Goal: Task Accomplishment & Management: Manage account settings

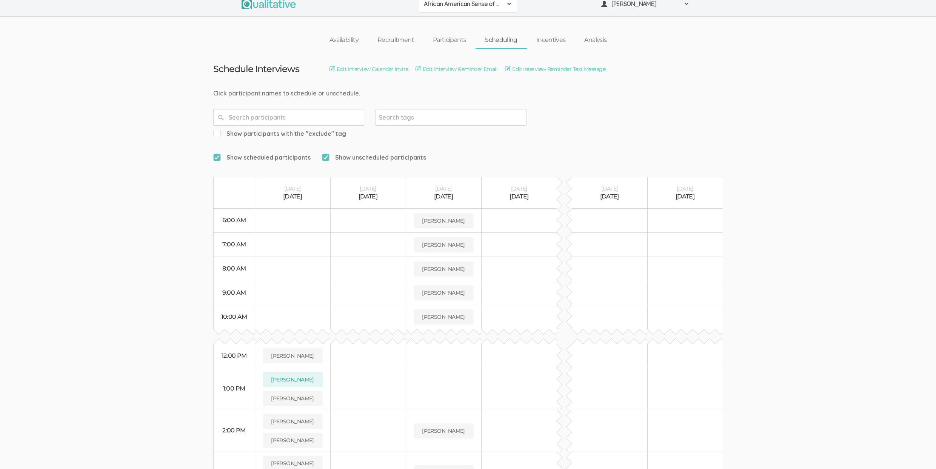
click at [129, 197] on ui-view "Schedule Interviews Edit Interview Calendar Invite Edit Interview Reminder Emai…" at bounding box center [468, 325] width 936 height 553
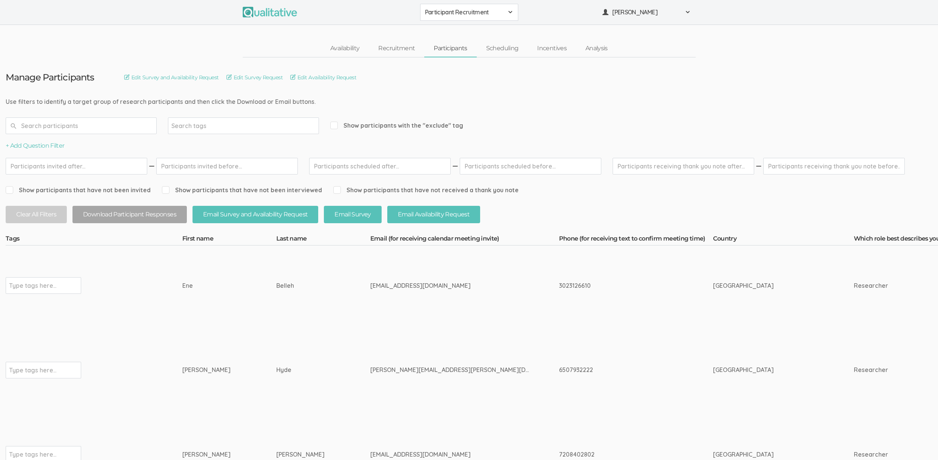
drag, startPoint x: 278, startPoint y: 284, endPoint x: 166, endPoint y: 289, distance: 112.6
copy tr "Type tags here... Ene Belleh"
click at [370, 285] on div "[EMAIL_ADDRESS][DOMAIN_NAME]" at bounding box center [450, 285] width 160 height 9
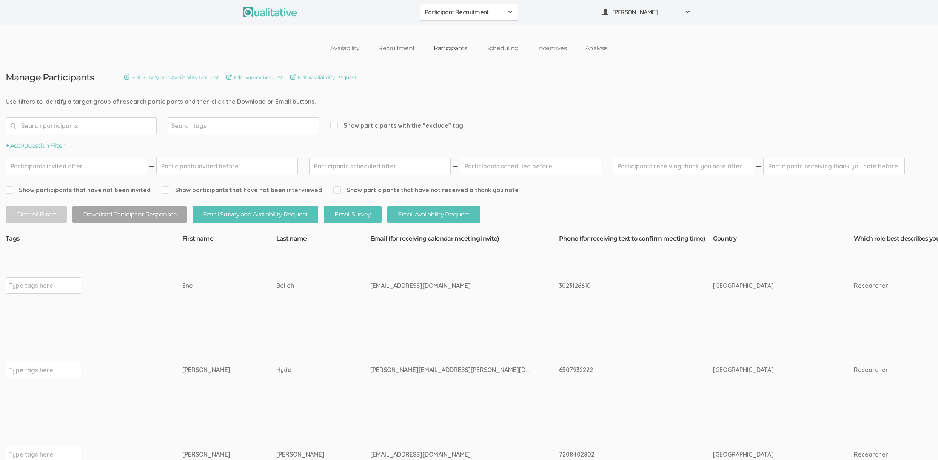
click at [370, 285] on div "[EMAIL_ADDRESS][DOMAIN_NAME]" at bounding box center [450, 285] width 160 height 9
copy tr "[EMAIL_ADDRESS][DOMAIN_NAME]"
click at [461, 297] on td "[EMAIL_ADDRESS][DOMAIN_NAME]" at bounding box center [464, 285] width 189 height 80
click at [370, 296] on td "[EMAIL_ADDRESS][DOMAIN_NAME]" at bounding box center [464, 285] width 189 height 80
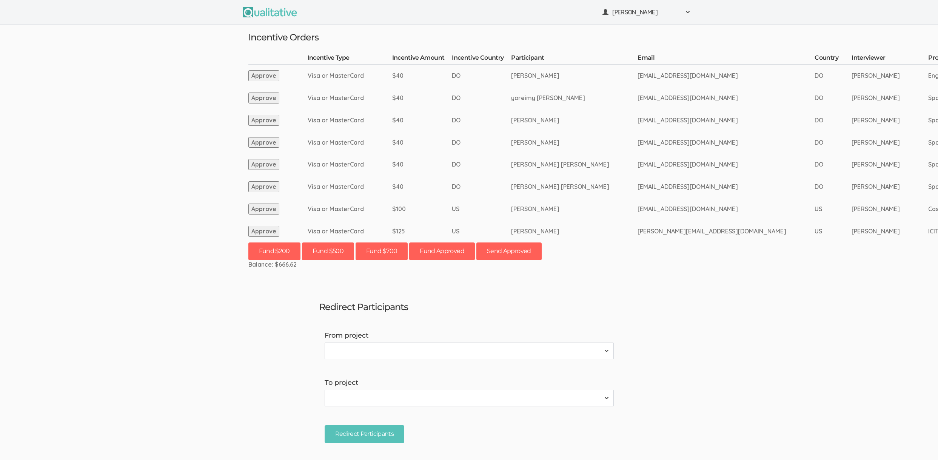
click at [259, 305] on ui-view "Neal Samarakkody Project Workspace Profile Organization Settings" at bounding box center [469, 230] width 938 height 460
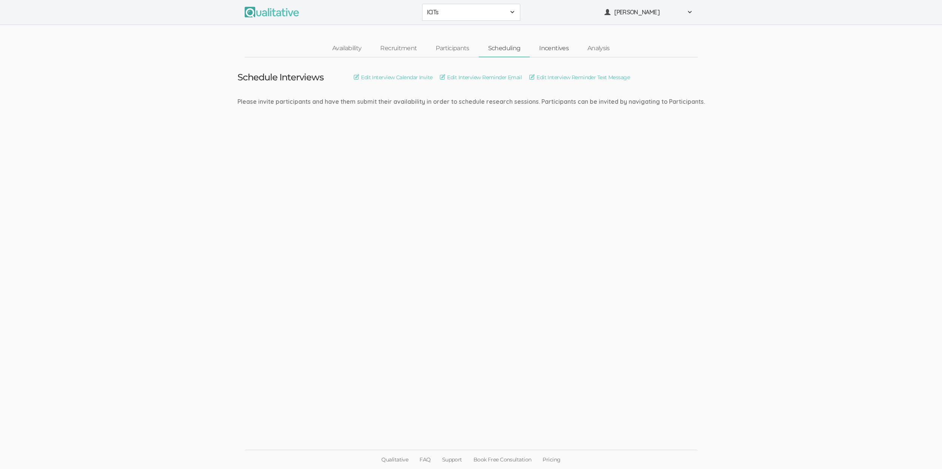
click at [549, 46] on link "Incentives" at bounding box center [554, 48] width 48 height 16
click at [548, 45] on link "Incentives" at bounding box center [554, 48] width 48 height 16
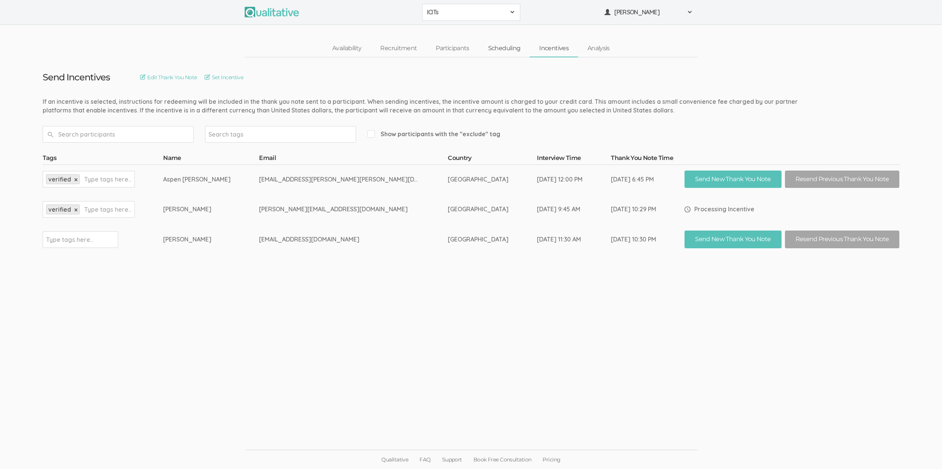
click at [499, 46] on link "Scheduling" at bounding box center [504, 48] width 51 height 16
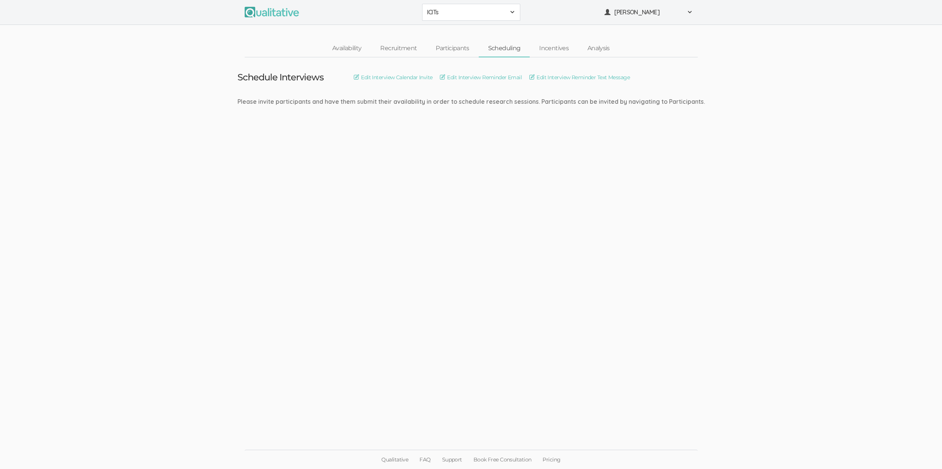
click at [452, 198] on ui-view "Schedule Interviews Edit Interview Calendar Invite Edit Interview Reminder Emai…" at bounding box center [471, 234] width 942 height 355
click at [556, 46] on link "Incentives" at bounding box center [554, 48] width 48 height 16
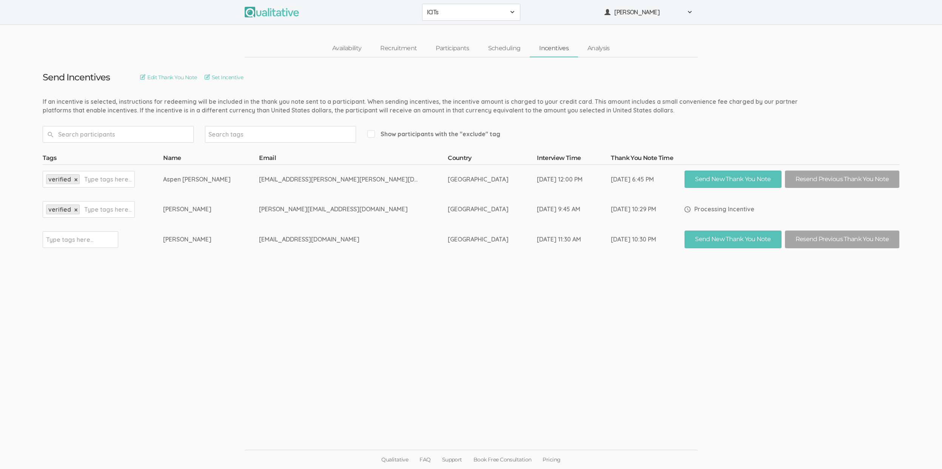
drag, startPoint x: 707, startPoint y: 210, endPoint x: 661, endPoint y: 205, distance: 46.2
click at [684, 205] on div "Processing Incentive" at bounding box center [791, 209] width 215 height 20
click at [684, 207] on img at bounding box center [687, 210] width 6 height 6
click at [249, 330] on ui-view "Send Incentives Edit Thank You Note Set Incentive Search tags Show participants…" at bounding box center [471, 234] width 942 height 355
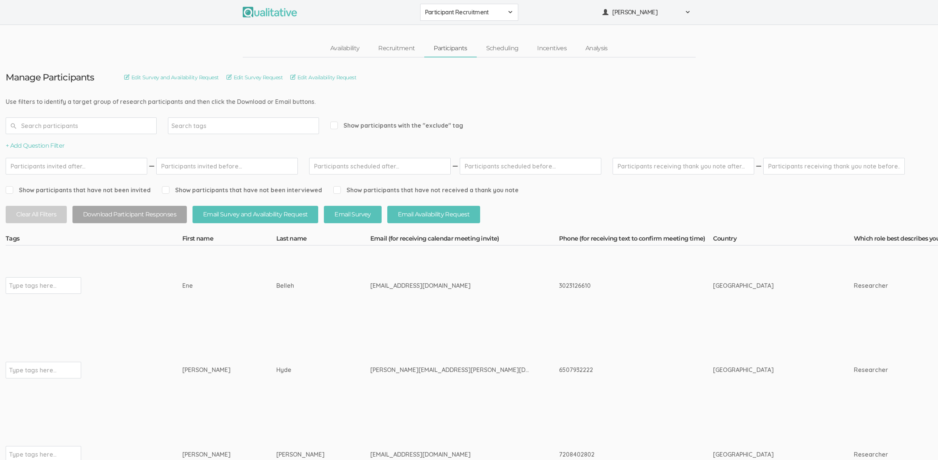
drag, startPoint x: 0, startPoint y: 0, endPoint x: 504, endPoint y: 49, distance: 506.4
click at [355, 46] on link "Availability" at bounding box center [345, 48] width 48 height 16
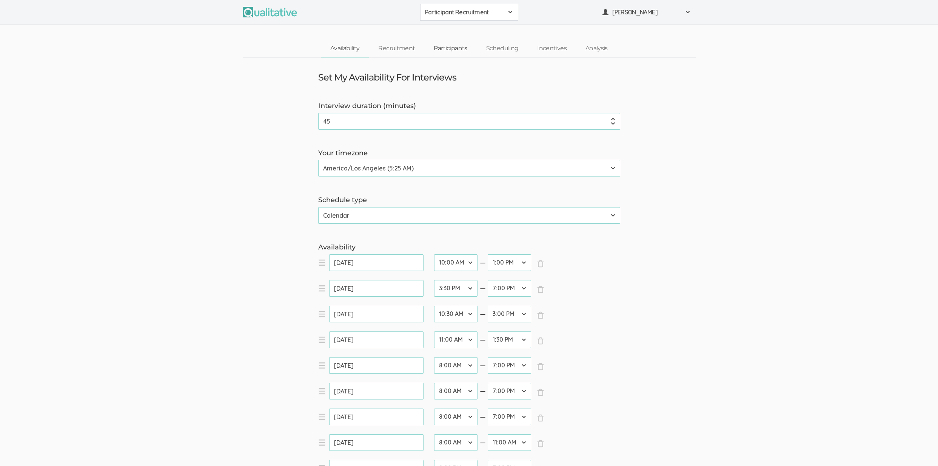
click at [461, 49] on link "Participants" at bounding box center [450, 48] width 52 height 16
